Goal: Information Seeking & Learning: Check status

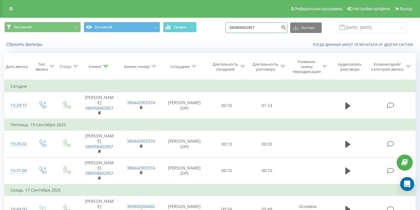
click at [257, 30] on input "380958402957" at bounding box center [256, 27] width 62 height 10
paste input "7917891"
type input "380979178917"
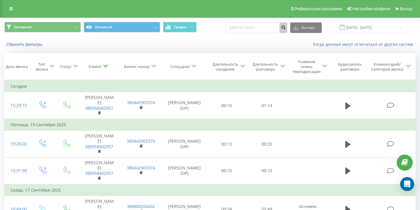
click at [286, 28] on icon "submit" at bounding box center [283, 26] width 5 height 3
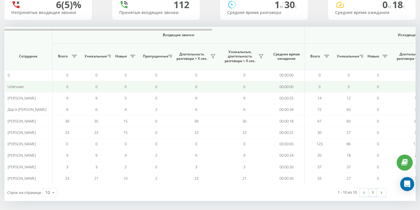
scroll to position [50, 0]
